Goal: Navigation & Orientation: Find specific page/section

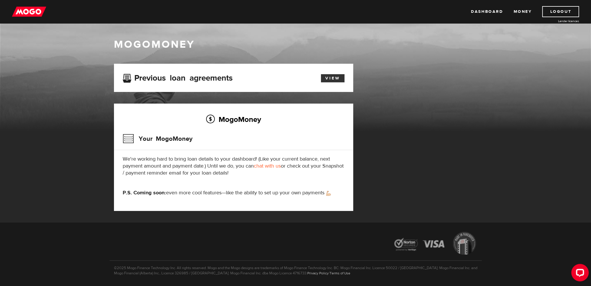
click at [330, 79] on link "View" at bounding box center [333, 78] width 24 height 8
click at [581, 272] on icon "Open LiveChat chat widget" at bounding box center [581, 273] width 6 height 4
click at [579, 275] on div "Open LiveChat chat widget" at bounding box center [580, 272] width 10 height 10
click at [485, 14] on link "Dashboard" at bounding box center [487, 11] width 32 height 11
